Goal: Task Accomplishment & Management: Use online tool/utility

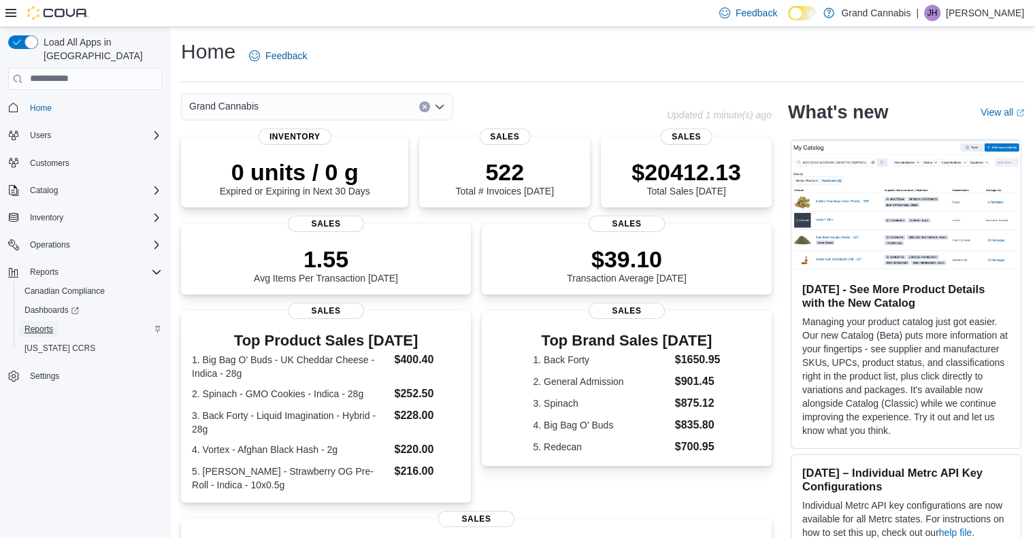
click at [50, 324] on span "Reports" at bounding box center [38, 329] width 29 height 11
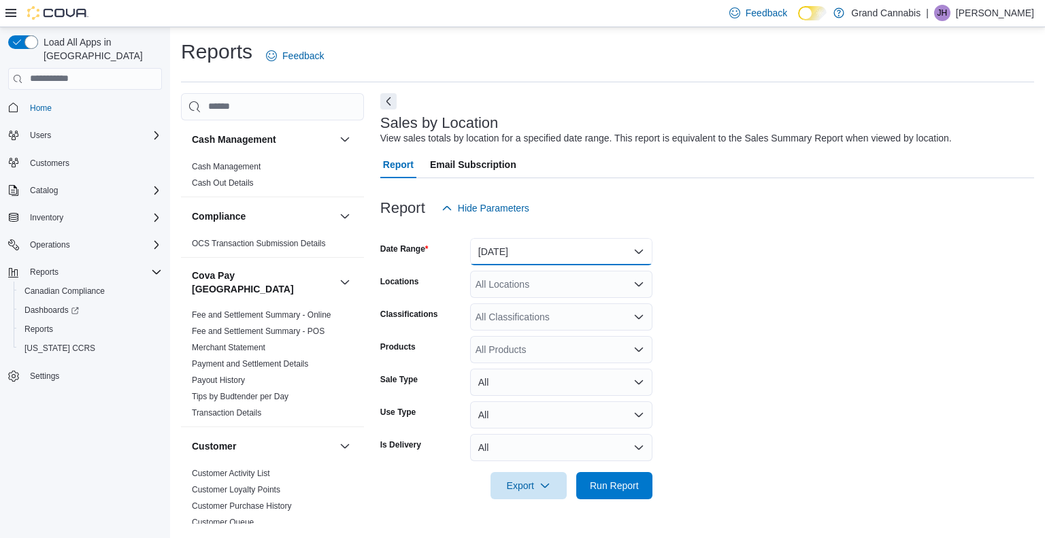
click at [637, 248] on button "[DATE]" at bounding box center [561, 251] width 182 height 27
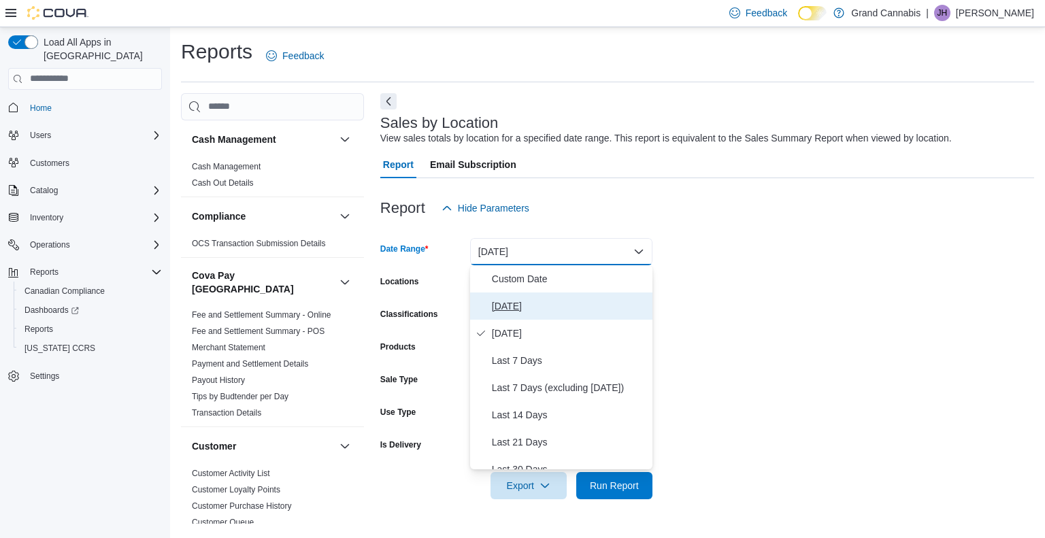
click at [539, 307] on span "[DATE]" at bounding box center [569, 306] width 155 height 16
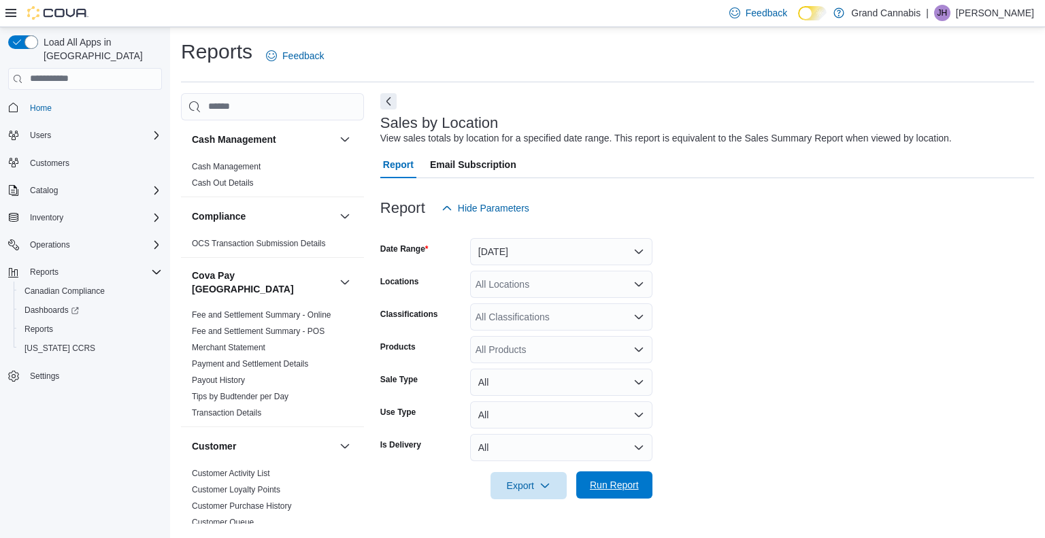
click at [615, 481] on span "Run Report" at bounding box center [614, 485] width 49 height 14
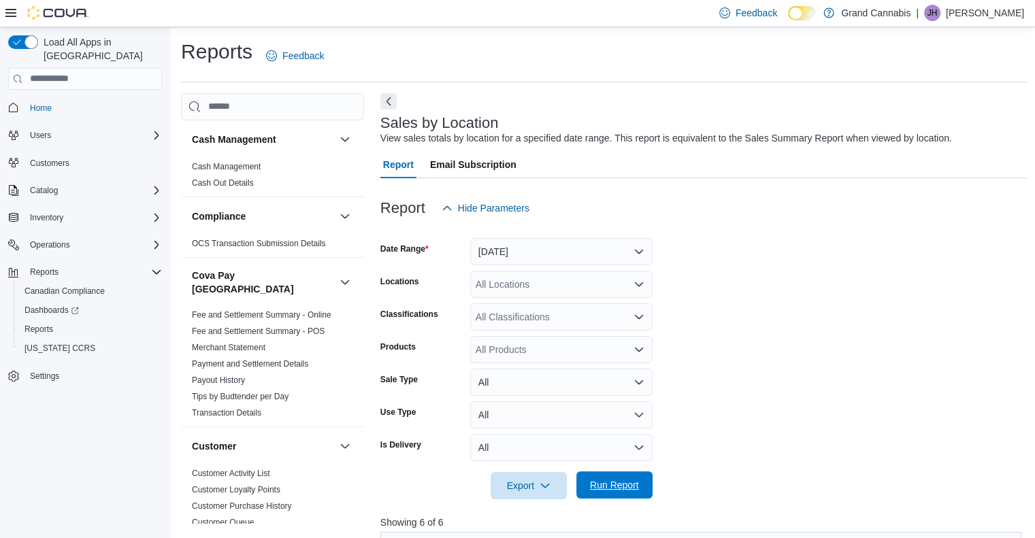
click at [615, 481] on span "Run Report" at bounding box center [614, 485] width 49 height 14
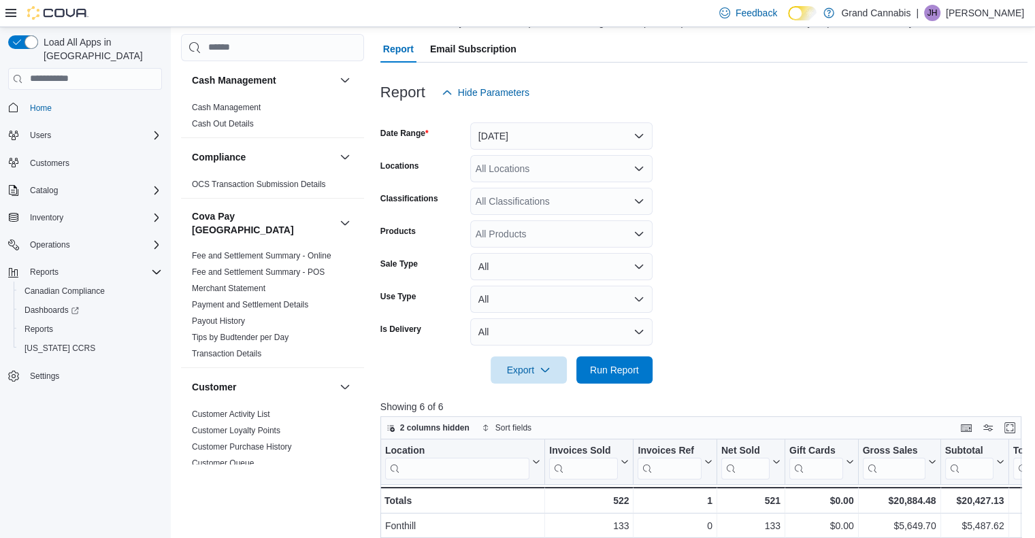
scroll to position [114, 0]
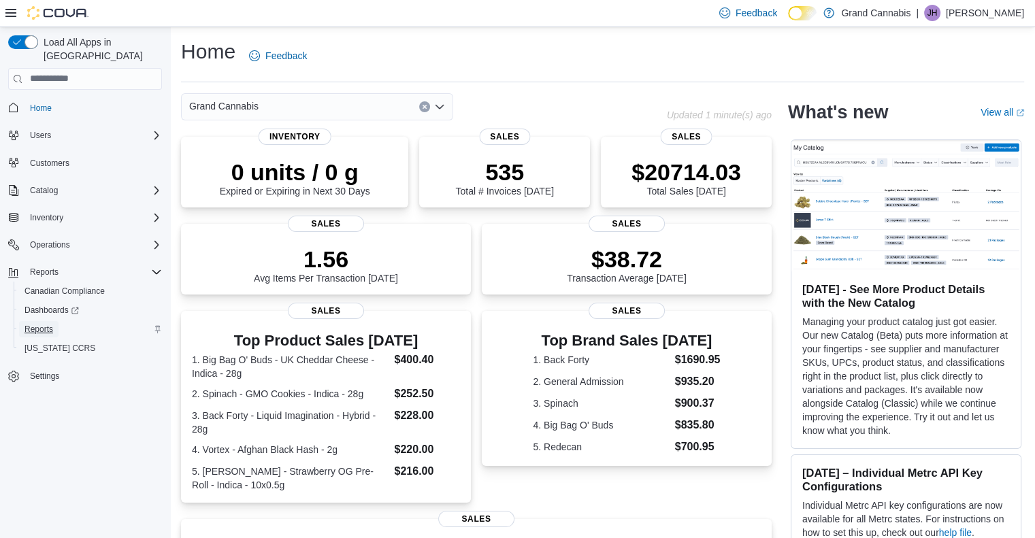
click at [41, 324] on span "Reports" at bounding box center [38, 329] width 29 height 11
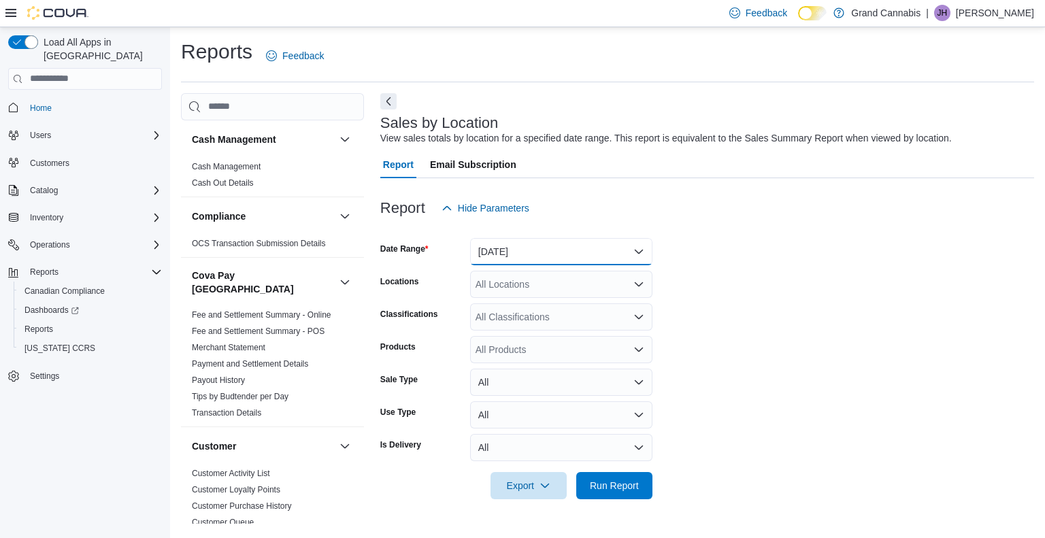
click at [638, 253] on button "[DATE]" at bounding box center [561, 251] width 182 height 27
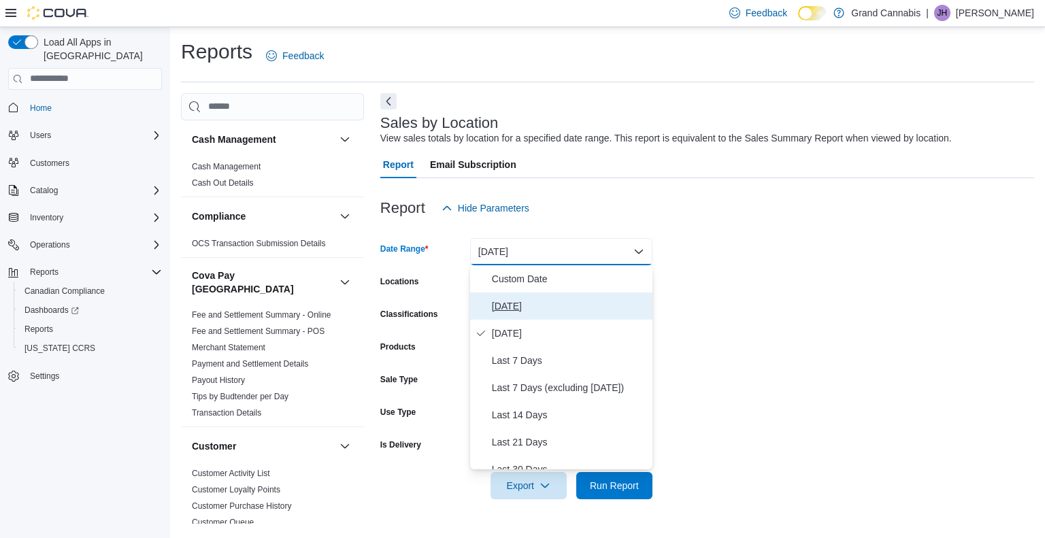
click at [520, 305] on span "[DATE]" at bounding box center [569, 306] width 155 height 16
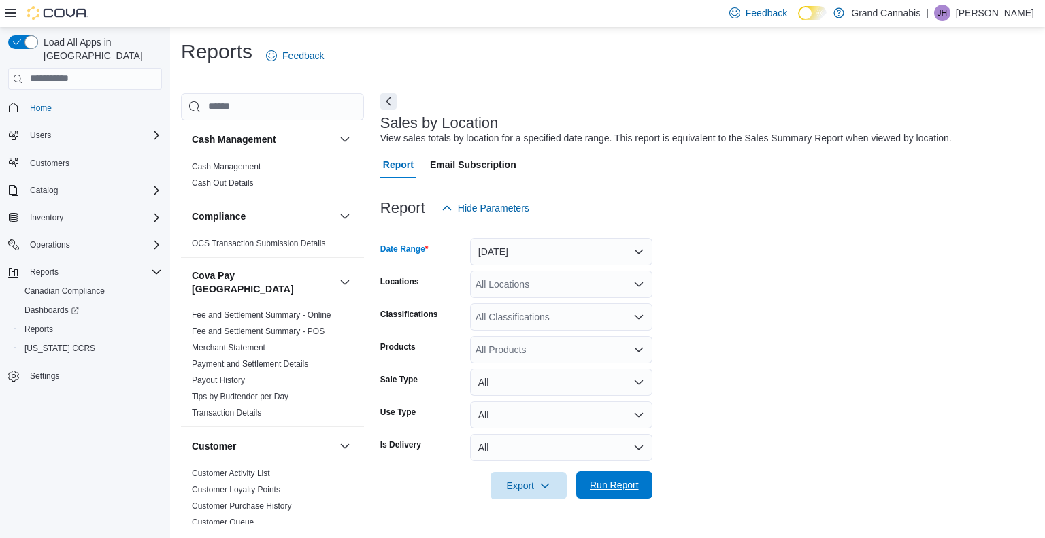
click at [615, 484] on span "Run Report" at bounding box center [614, 485] width 49 height 14
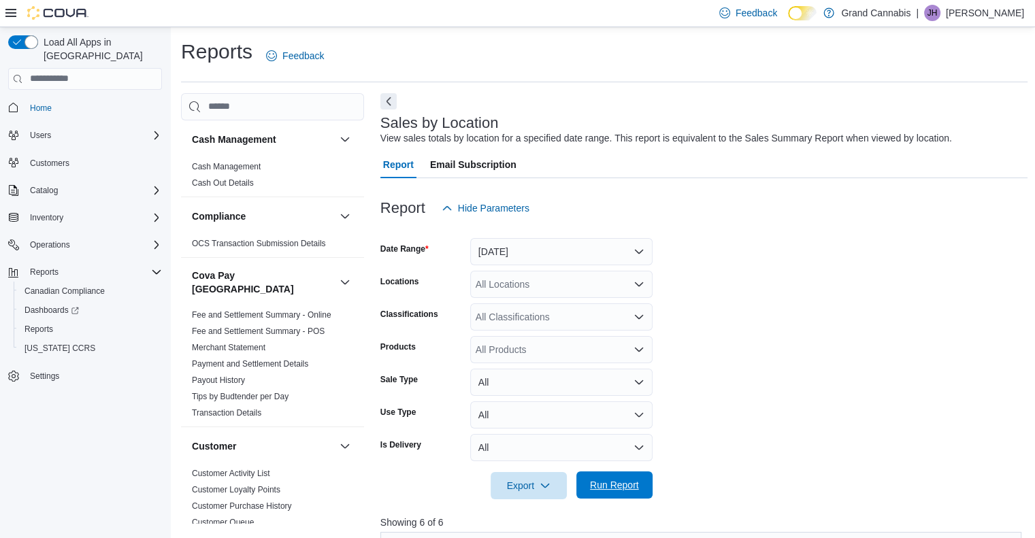
click at [615, 482] on span "Run Report" at bounding box center [614, 485] width 49 height 14
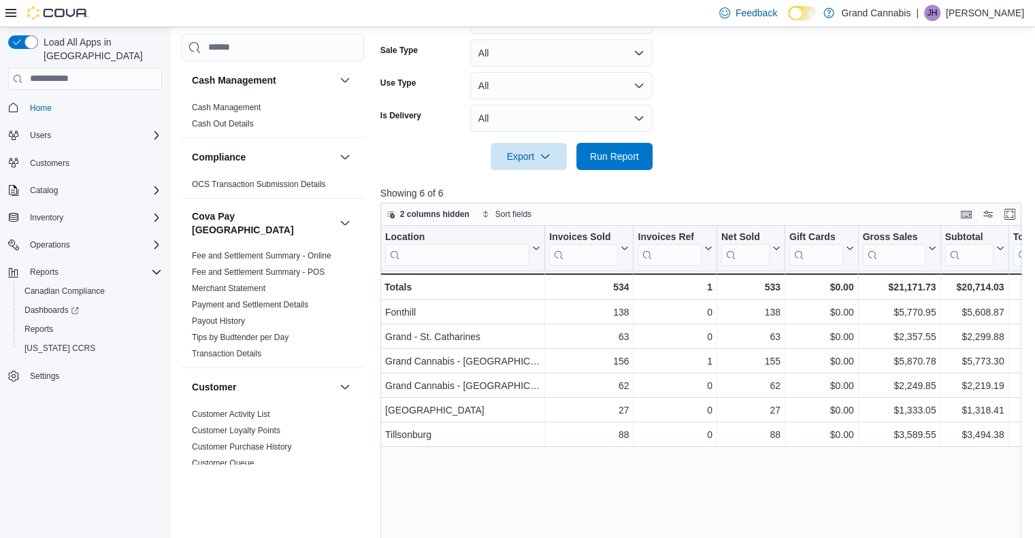
scroll to position [320, 0]
